Goal: Task Accomplishment & Management: Use online tool/utility

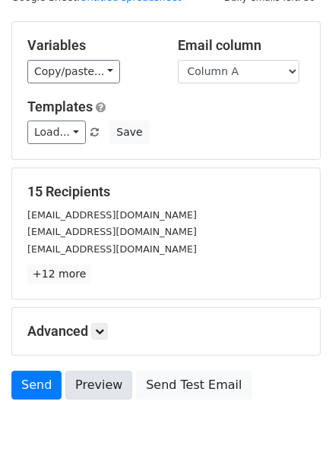
scroll to position [122, 0]
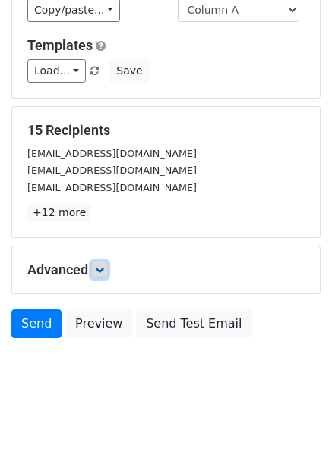
click at [104, 272] on icon at bounding box center [99, 270] width 9 height 9
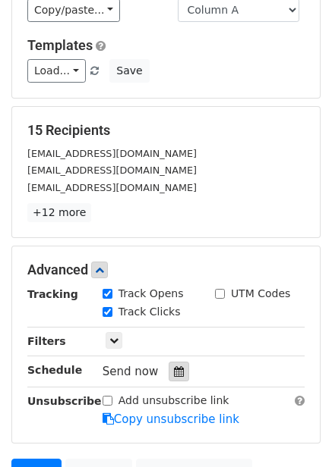
click at [168, 374] on div at bounding box center [178, 372] width 20 height 20
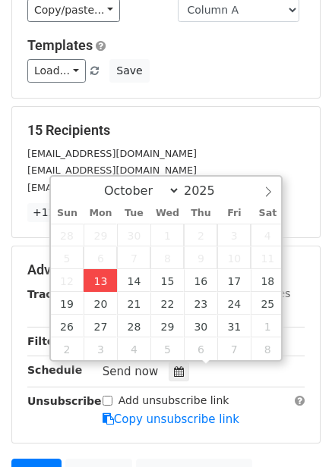
type input "2025-10-13 15:00"
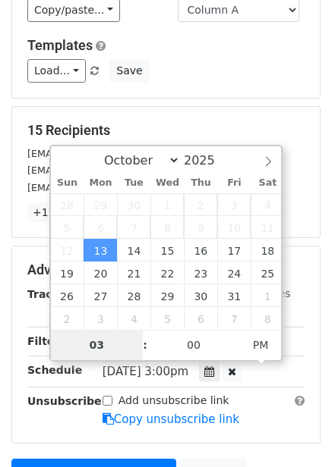
type input "4"
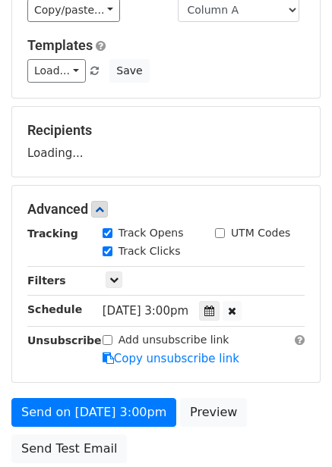
type input "2025-10-13 16:00"
click at [280, 392] on form "Variables Copy/paste... {{Column A}} {{Column B}} {{Column C}} {{Column D}} {{C…" at bounding box center [165, 215] width 309 height 511
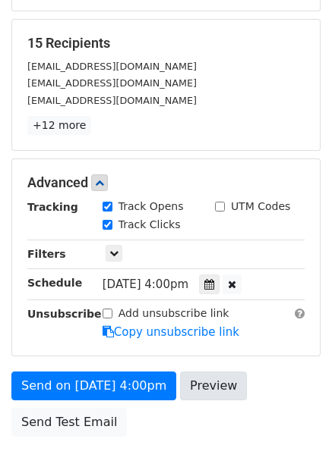
scroll to position [307, 0]
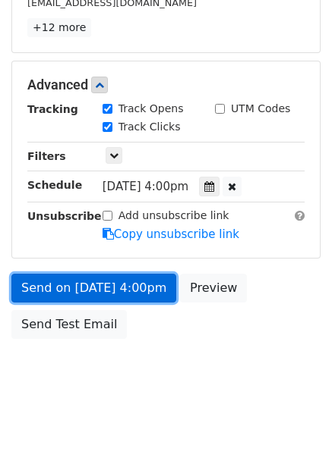
click at [128, 296] on link "Send on Oct 13 at 4:00pm" at bounding box center [93, 288] width 165 height 29
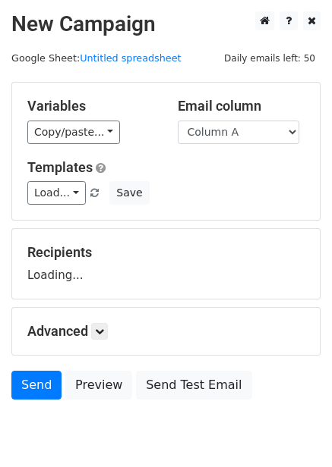
click at [219, 114] on h5 "Email column" at bounding box center [241, 106] width 127 height 17
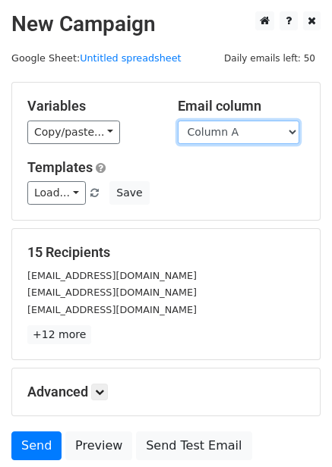
click at [224, 126] on select "Column A Column B Column C Column D Column E Column F" at bounding box center [238, 133] width 121 height 24
select select "Column B"
click at [178, 121] on select "Column A Column B Column C Column D Column E Column F" at bounding box center [238, 133] width 121 height 24
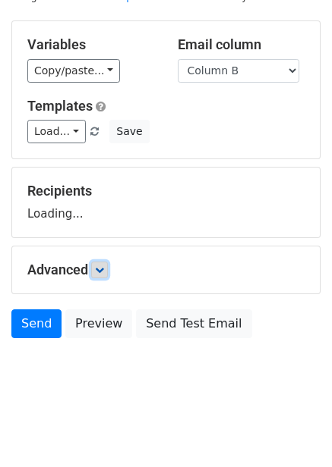
click at [105, 262] on link at bounding box center [99, 270] width 17 height 17
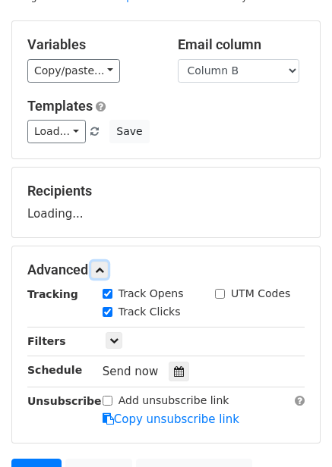
scroll to position [209, 0]
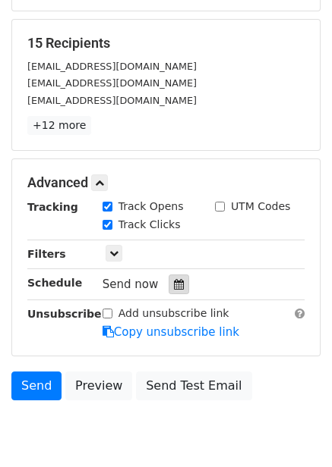
click at [177, 286] on div at bounding box center [178, 285] width 20 height 20
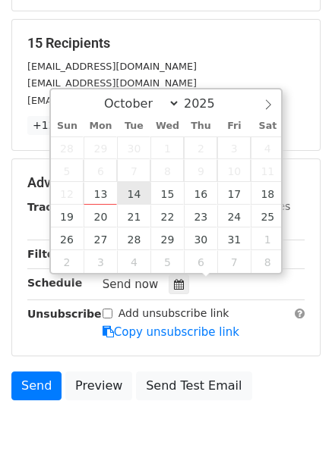
type input "2025-10-14 12:00"
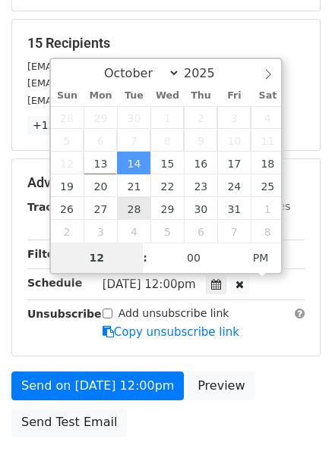
type input "5"
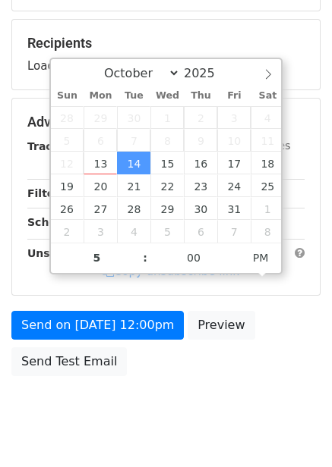
type input "2025-10-14 17:00"
click at [254, 389] on body "New Campaign Daily emails left: 50 Google Sheet: Untitled spreadsheet Variables…" at bounding box center [166, 123] width 332 height 643
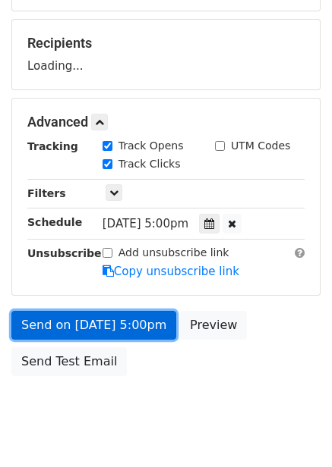
click at [138, 336] on link "Send on Oct 14 at 5:00pm" at bounding box center [93, 325] width 165 height 29
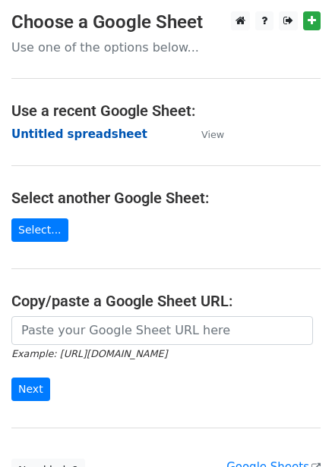
click at [75, 128] on strong "Untitled spreadsheet" at bounding box center [79, 134] width 136 height 14
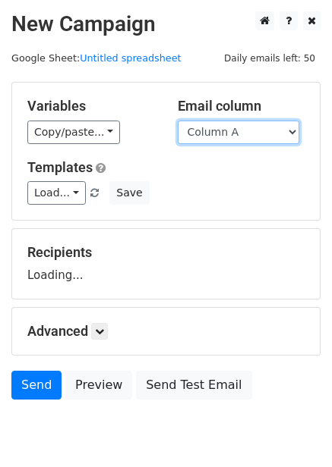
click at [244, 129] on select "Column A Column B Column C Column D Column E Column F" at bounding box center [238, 133] width 121 height 24
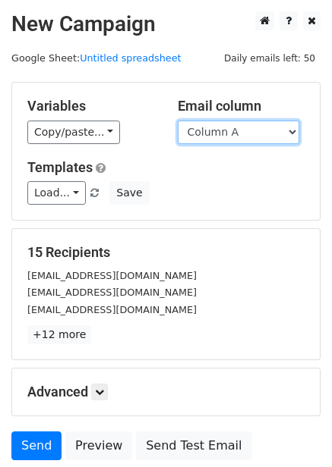
click at [231, 136] on select "Column A Column B Column C Column D Column E Column F" at bounding box center [238, 133] width 121 height 24
select select "Column C"
click at [178, 121] on select "Column A Column B Column C Column D Column E Column F" at bounding box center [238, 133] width 121 height 24
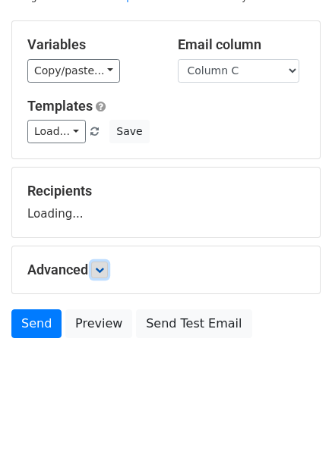
click at [97, 269] on link at bounding box center [99, 270] width 17 height 17
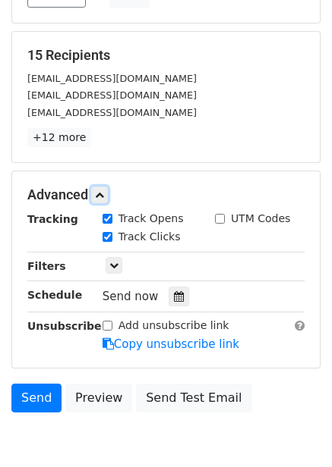
scroll to position [210, 0]
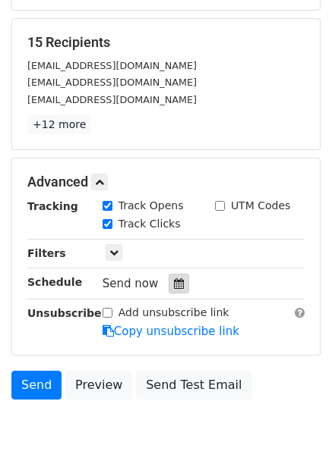
click at [181, 286] on div at bounding box center [178, 284] width 20 height 20
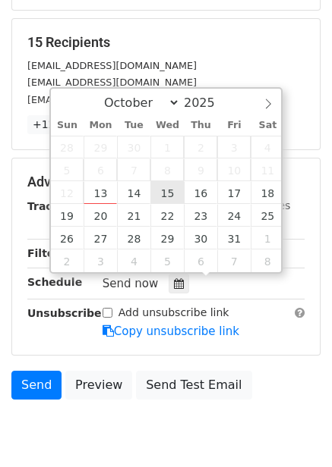
type input "2025-10-15 12:00"
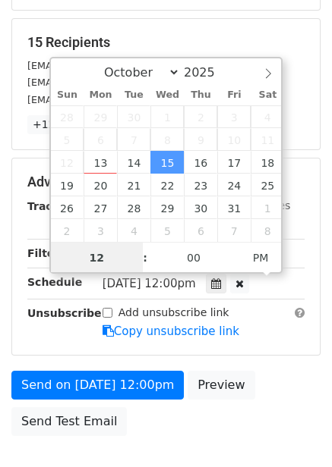
scroll to position [1, 0]
type input "6"
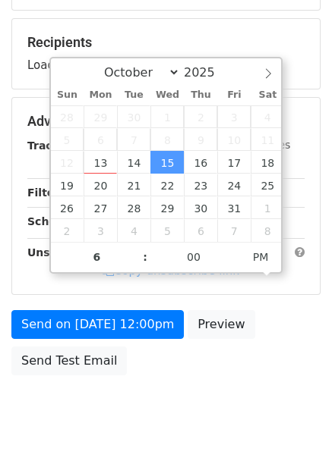
type input "2025-10-15 18:00"
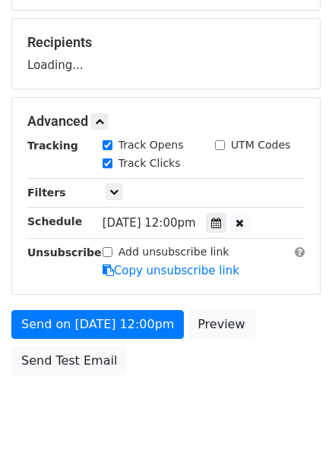
drag, startPoint x: 280, startPoint y: 368, endPoint x: 273, endPoint y: 392, distance: 25.2
click at [280, 369] on div "Send on Oct 15 at 12:00pm Preview Send Test Email" at bounding box center [166, 346] width 332 height 73
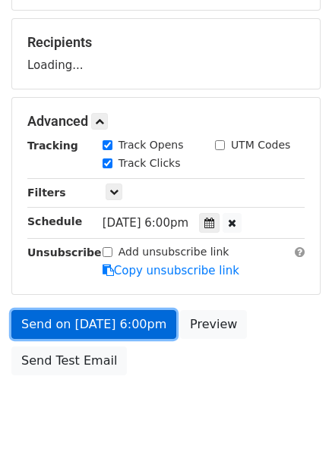
click at [143, 310] on link "Send on Oct 15 at 6:00pm" at bounding box center [93, 324] width 165 height 29
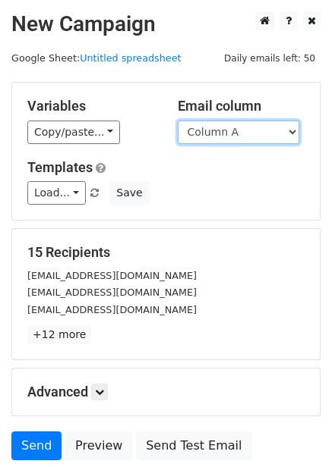
click at [222, 137] on select "Column A Column B Column C Column D Column E Column F" at bounding box center [238, 133] width 121 height 24
select select "Column D"
click at [178, 121] on select "Column A Column B Column C Column D Column E Column F" at bounding box center [238, 133] width 121 height 24
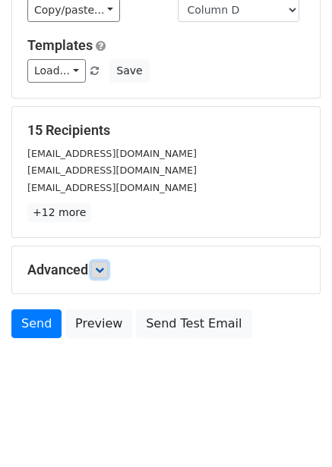
click at [104, 270] on icon at bounding box center [99, 270] width 9 height 9
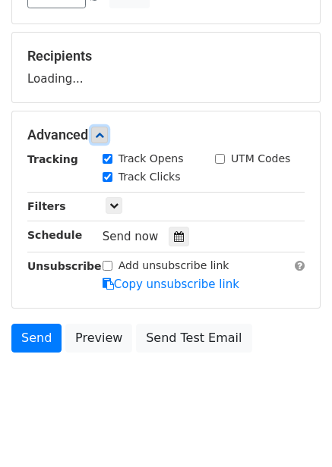
scroll to position [206, 0]
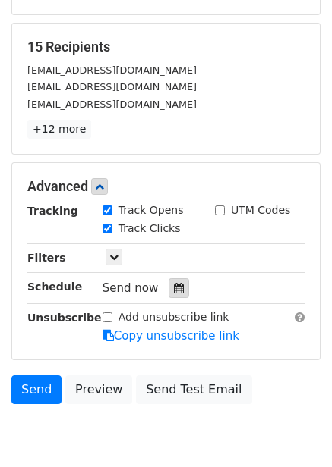
click at [174, 297] on div at bounding box center [178, 288] width 20 height 20
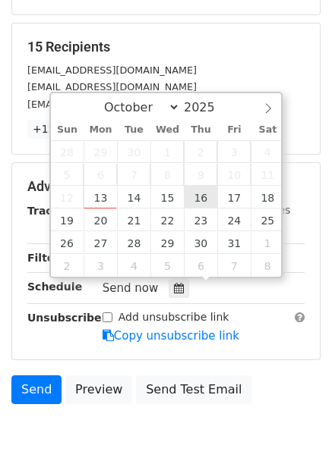
type input "2025-10-16 12:00"
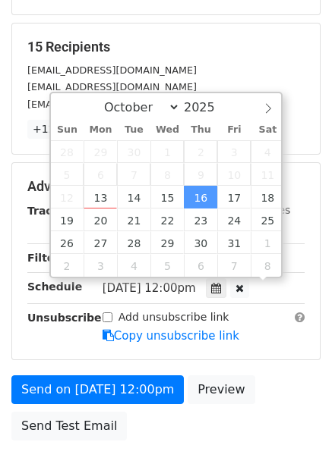
scroll to position [1, 0]
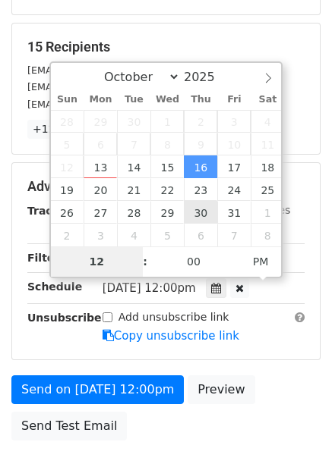
type input "7"
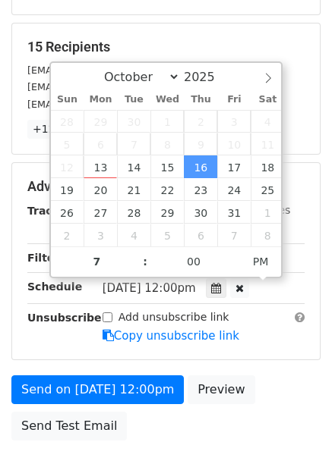
type input "2025-10-16 19:00"
click at [267, 373] on form "Variables Copy/paste... {{Column A}} {{Column B}} {{Column C}} {{Column D}} {{C…" at bounding box center [165, 162] width 309 height 572
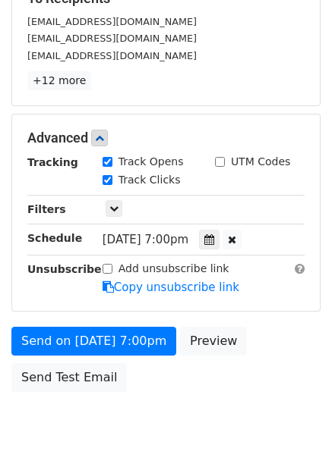
scroll to position [247, 0]
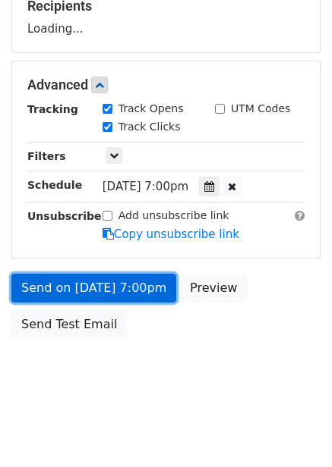
click at [152, 299] on link "Send on Oct 16 at 7:00pm" at bounding box center [93, 288] width 165 height 29
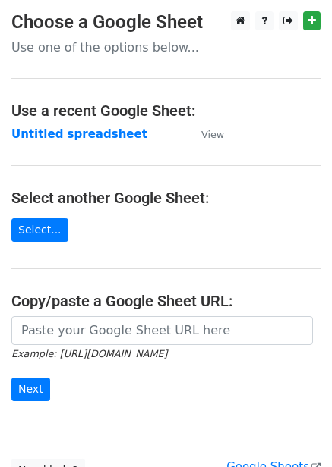
click at [78, 136] on strong "Untitled spreadsheet" at bounding box center [79, 134] width 136 height 14
click at [67, 134] on strong "Untitled spreadsheet" at bounding box center [79, 134] width 136 height 14
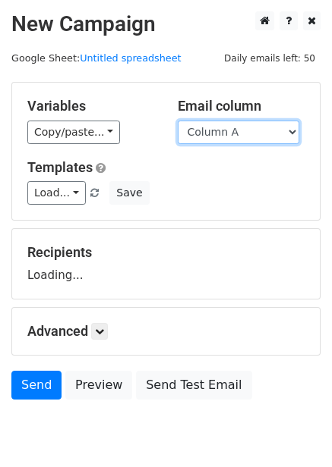
click at [249, 140] on select "Column A Column B Column C Column D Column E Column F" at bounding box center [238, 133] width 121 height 24
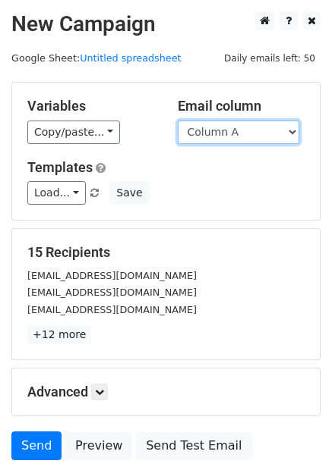
click at [236, 140] on select "Column A Column B Column C Column D Column E Column F" at bounding box center [238, 133] width 121 height 24
select select "Column E"
click at [178, 121] on select "Column A Column B Column C Column D Column E Column F" at bounding box center [238, 133] width 121 height 24
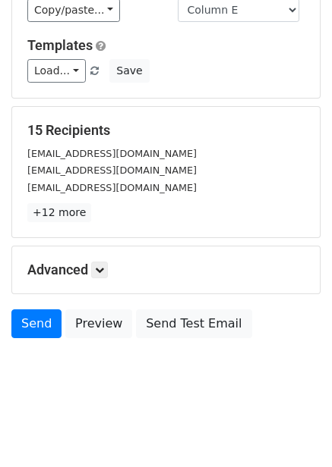
click at [115, 280] on div "Advanced Tracking Track Opens UTM Codes Track Clicks Filters Only include sprea…" at bounding box center [165, 270] width 307 height 47
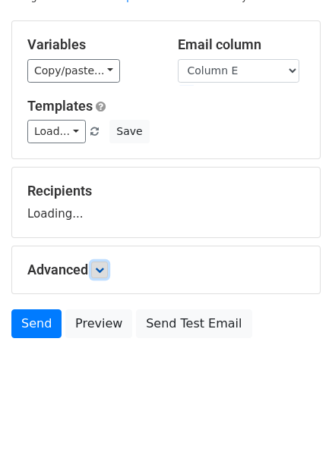
click at [108, 271] on link at bounding box center [99, 270] width 17 height 17
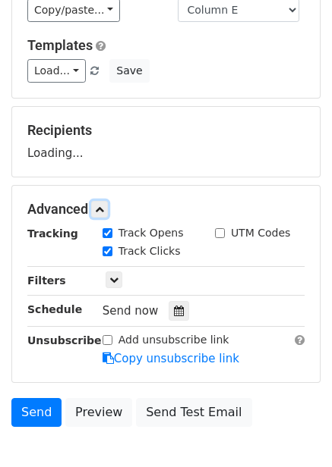
scroll to position [186, 0]
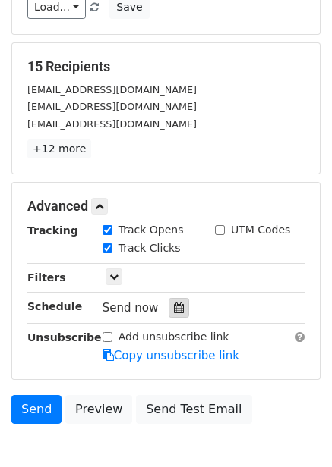
click at [177, 309] on div at bounding box center [178, 308] width 20 height 20
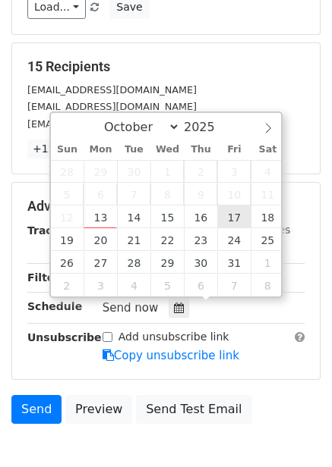
type input "2025-10-17 12:00"
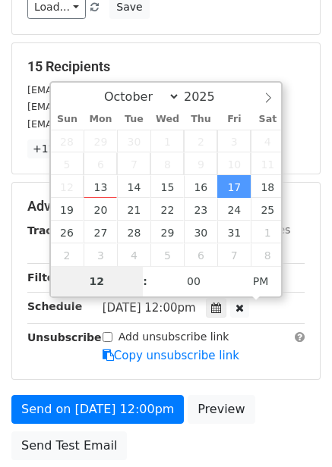
type input "8"
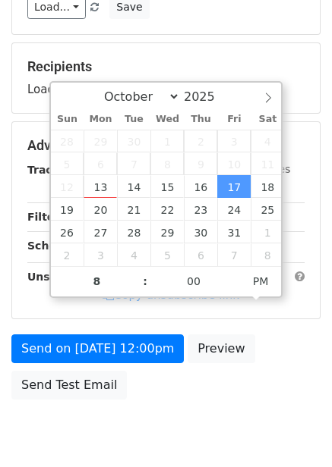
type input "2025-10-17 20:00"
drag, startPoint x: 265, startPoint y: 347, endPoint x: 259, endPoint y: 370, distance: 24.3
click at [265, 348] on div "Send on Oct 17 at 12:00pm Preview Send Test Email" at bounding box center [166, 371] width 332 height 73
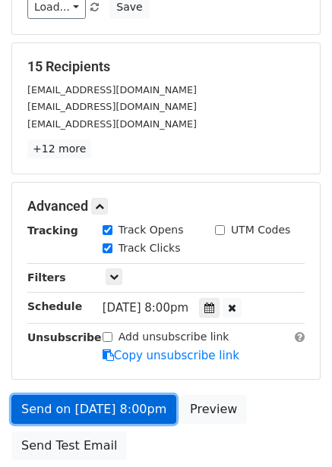
click at [126, 407] on link "Send on Oct 17 at 8:00pm" at bounding box center [93, 409] width 165 height 29
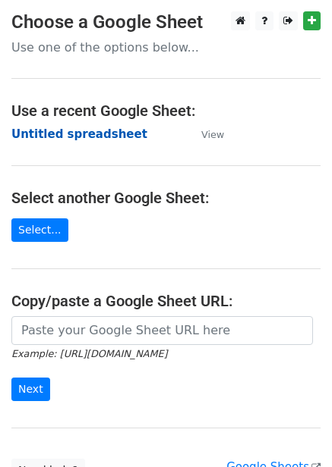
click at [93, 132] on strong "Untitled spreadsheet" at bounding box center [79, 134] width 136 height 14
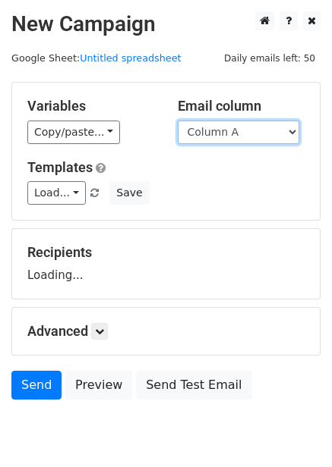
click at [234, 129] on select "Column A Column B Column C Column D Column E Column F" at bounding box center [238, 133] width 121 height 24
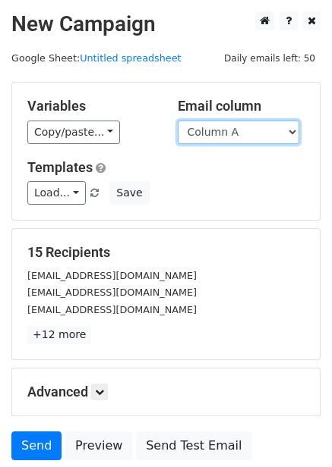
click at [236, 128] on select "Column A Column B Column C Column D Column E Column F" at bounding box center [238, 133] width 121 height 24
select select "Column F"
click at [178, 121] on select "Column A Column B Column C Column D Column E Column F" at bounding box center [238, 133] width 121 height 24
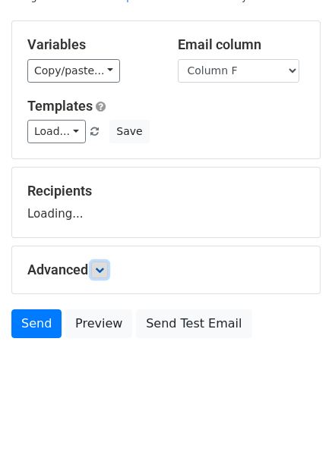
click at [100, 269] on icon at bounding box center [99, 270] width 9 height 9
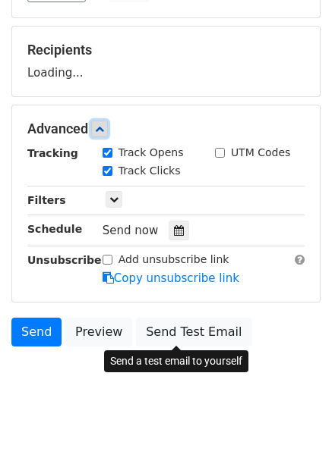
scroll to position [209, 0]
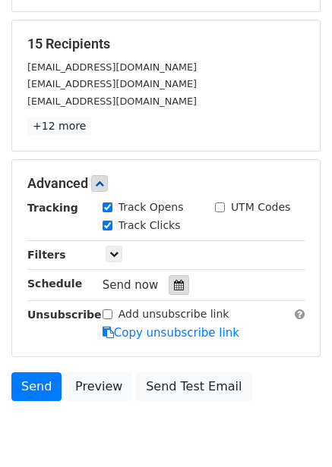
click at [177, 290] on div at bounding box center [178, 285] width 20 height 20
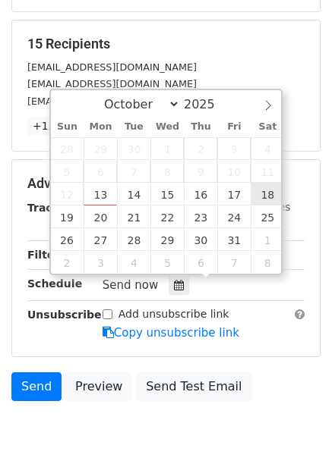
type input "[DATE] 12:00"
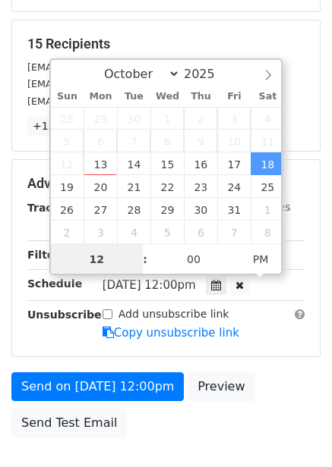
scroll to position [1, 0]
type input "9"
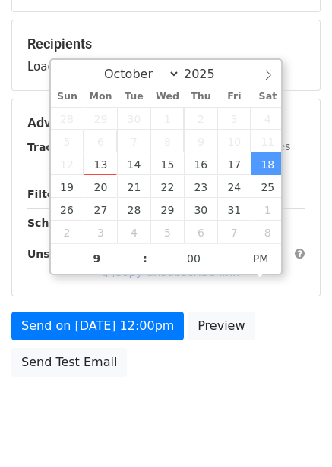
type input "[DATE] 21:00"
click at [266, 362] on div "Send on [DATE] 12:00pm Preview Send Test Email" at bounding box center [166, 348] width 332 height 73
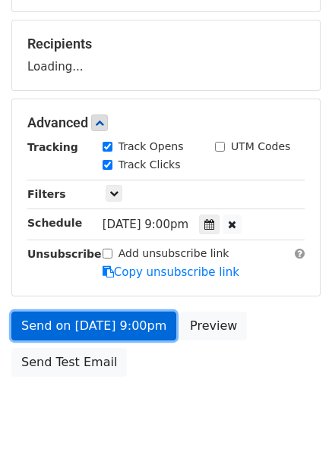
click at [146, 322] on link "Send on [DATE] 9:00pm" at bounding box center [93, 326] width 165 height 29
